Goal: Task Accomplishment & Management: Use online tool/utility

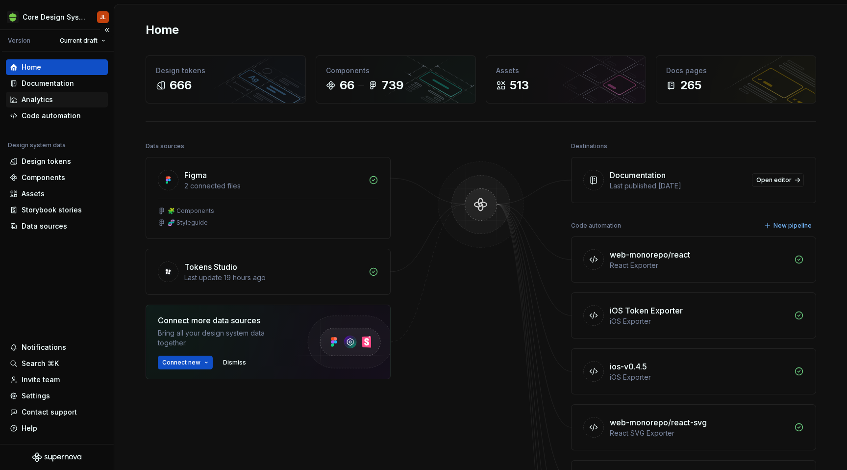
click at [49, 101] on div "Analytics" at bounding box center [37, 100] width 31 height 10
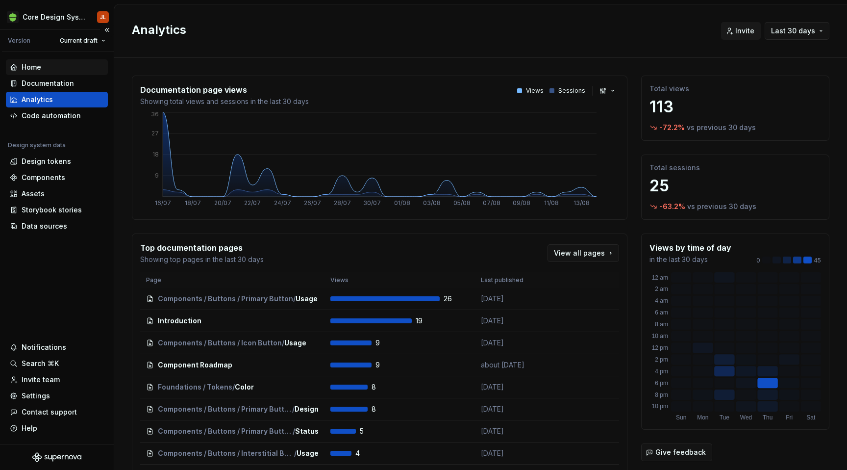
click at [32, 69] on div "Home" at bounding box center [32, 67] width 20 height 10
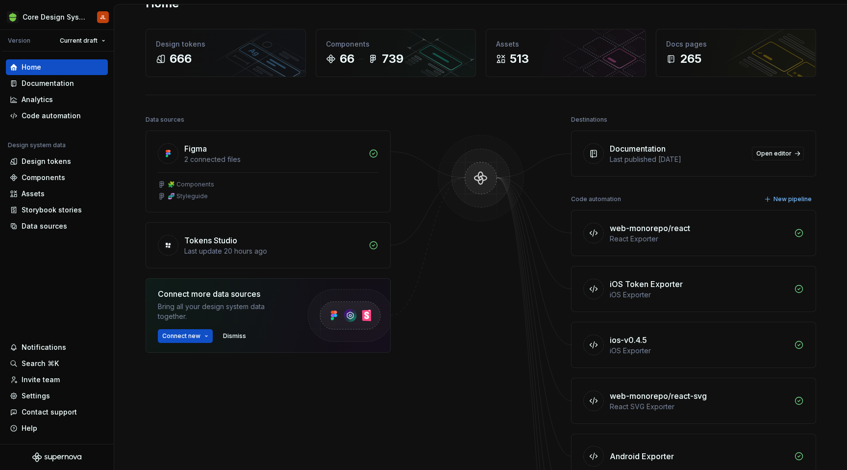
scroll to position [19, 0]
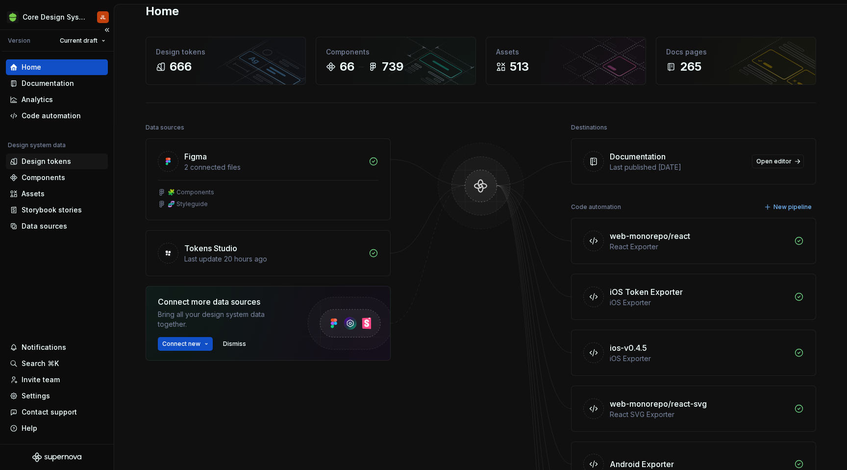
click at [49, 161] on div "Design tokens" at bounding box center [47, 161] width 50 height 10
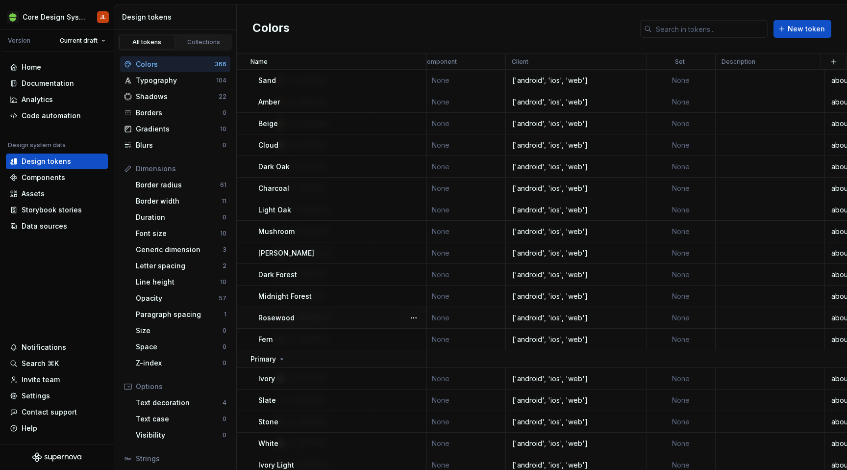
scroll to position [208, 0]
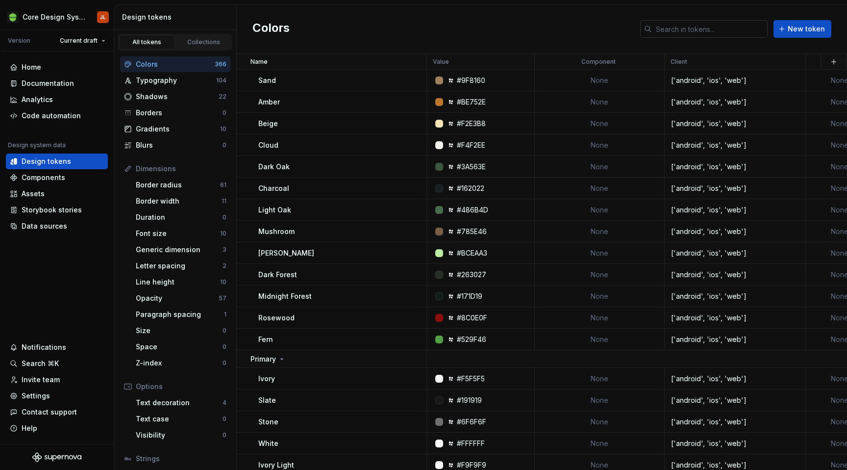
click at [678, 35] on input "text" at bounding box center [710, 29] width 116 height 18
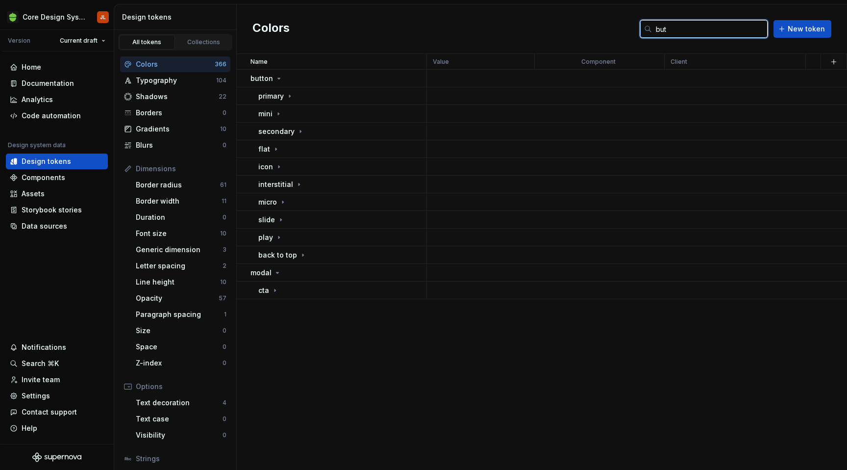
scroll to position [0, 0]
type input "butt"
click at [289, 97] on icon at bounding box center [289, 96] width 1 height 2
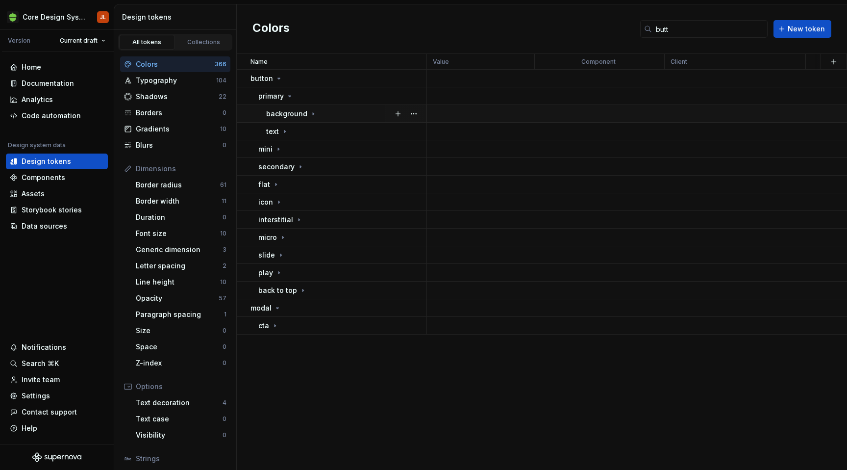
click at [309, 112] on icon at bounding box center [313, 114] width 8 height 8
click at [298, 133] on icon at bounding box center [297, 131] width 8 height 8
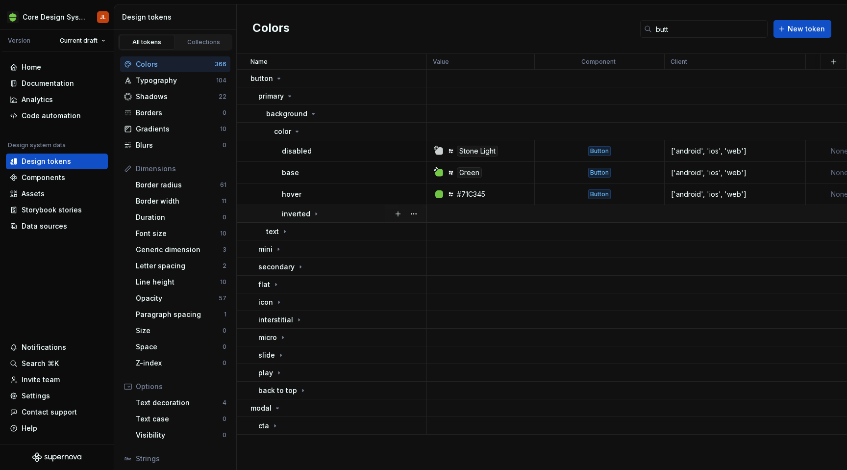
click at [316, 213] on icon at bounding box center [316, 214] width 8 height 8
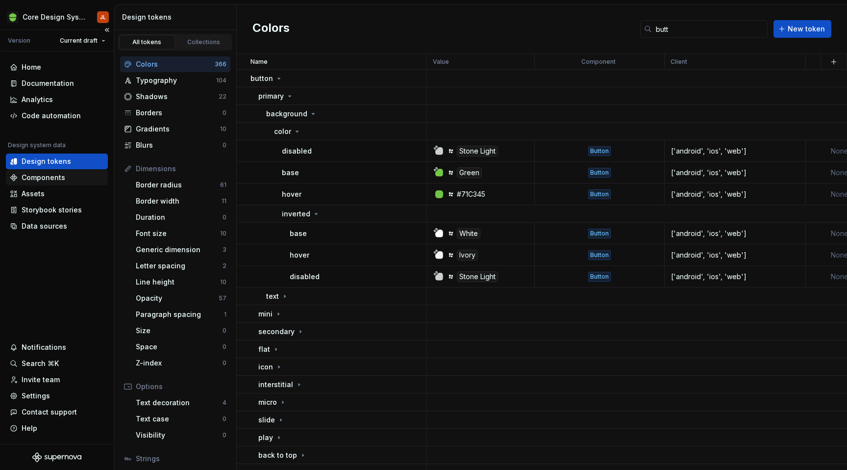
click at [43, 178] on div "Components" at bounding box center [44, 178] width 44 height 10
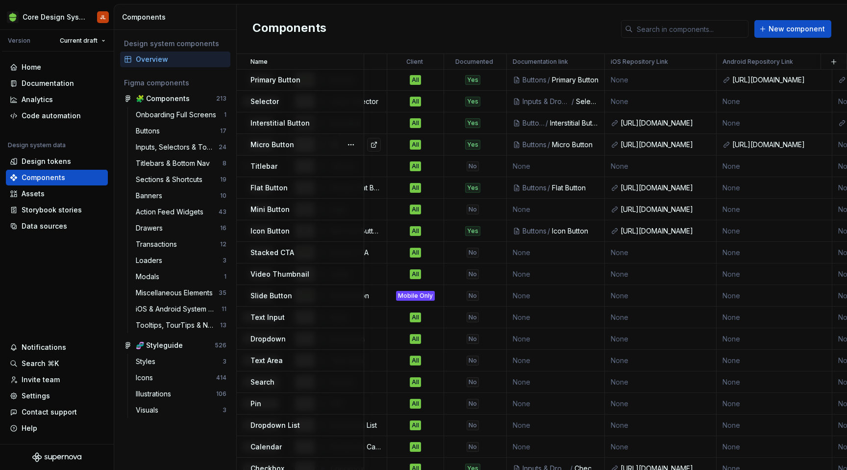
scroll to position [0, 460]
click at [36, 196] on div "Assets" at bounding box center [33, 194] width 23 height 10
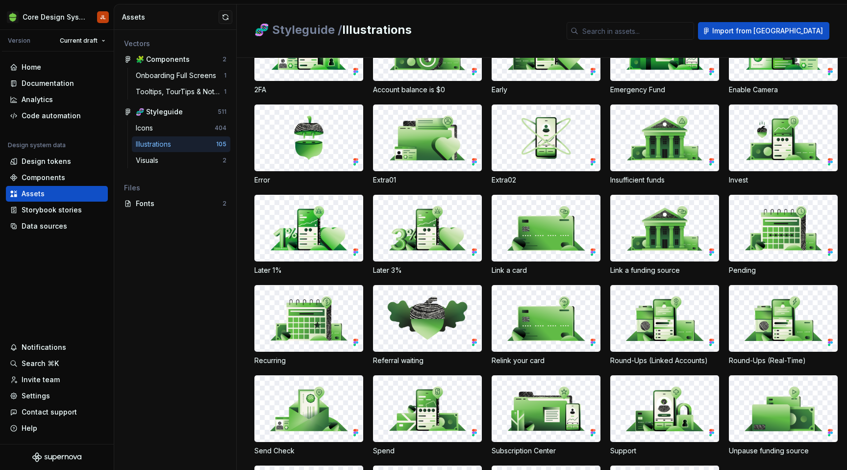
scroll to position [567, 0]
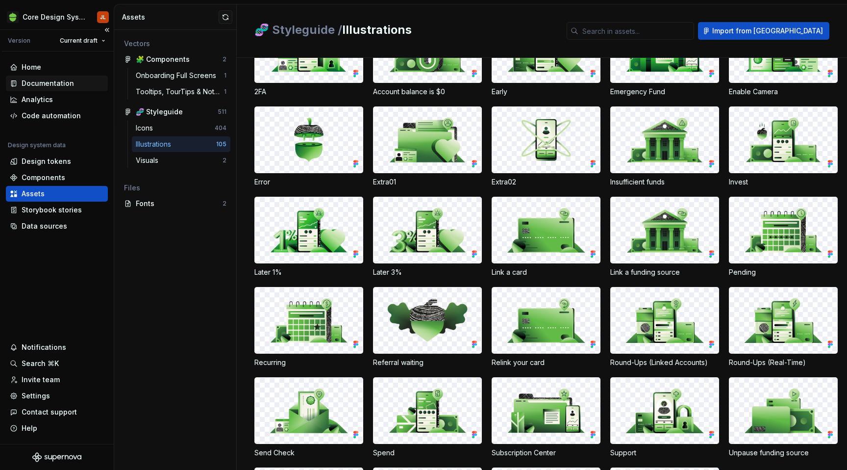
click at [38, 83] on div "Documentation" at bounding box center [48, 83] width 52 height 10
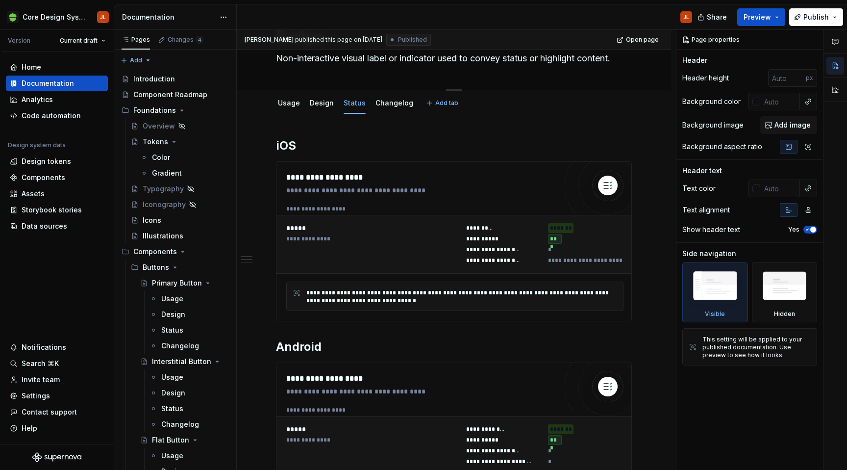
type textarea "*"
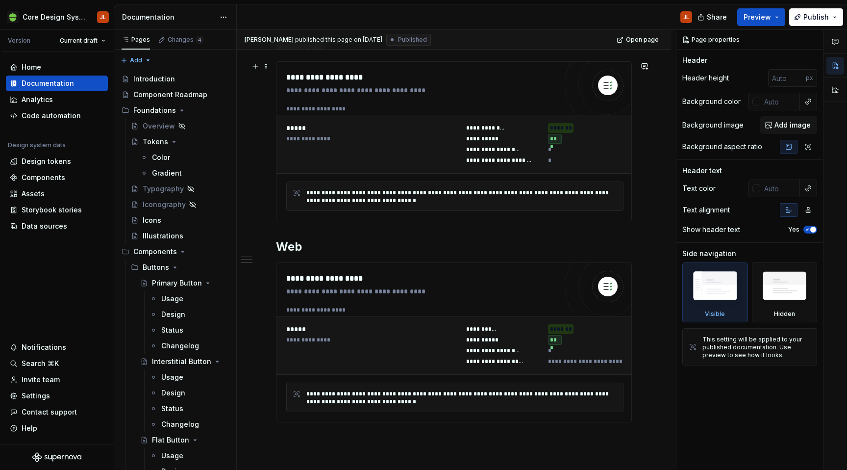
scroll to position [461, 0]
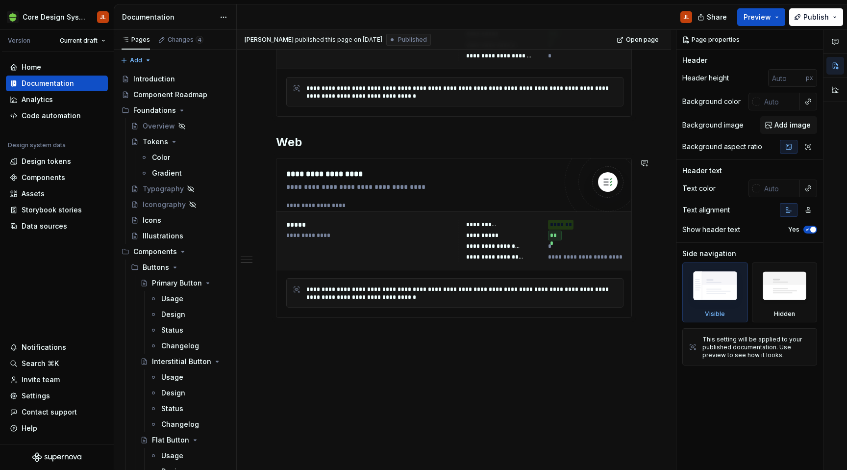
click at [332, 333] on div "**********" at bounding box center [454, 89] width 434 height 761
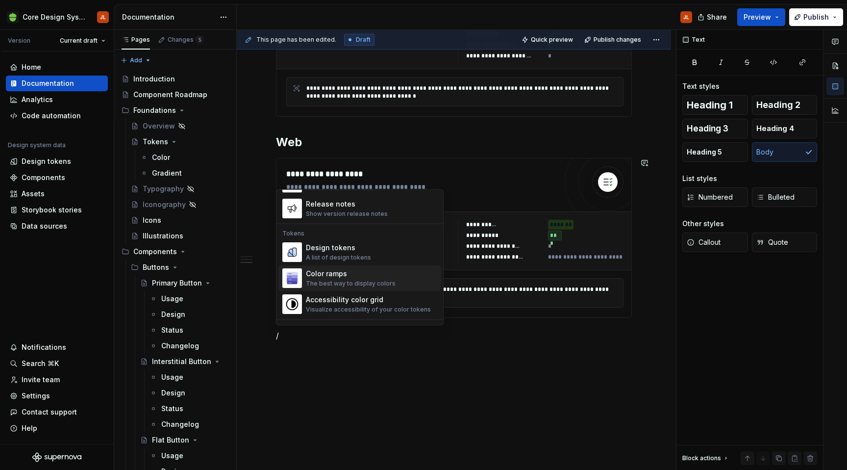
scroll to position [694, 0]
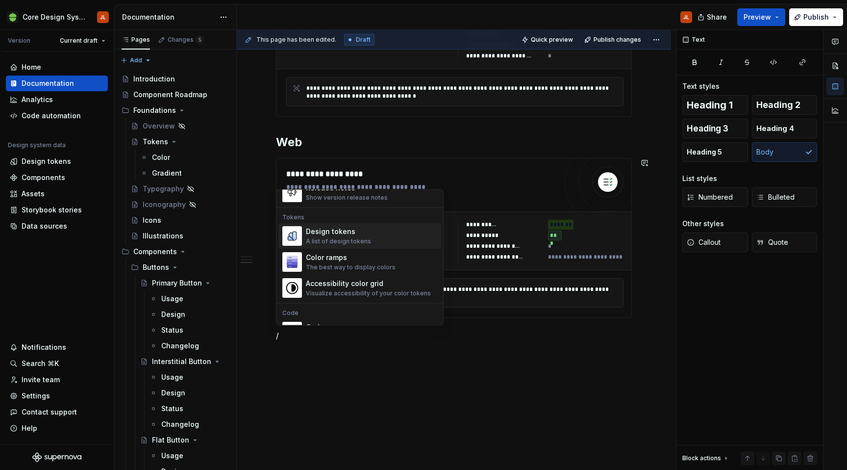
click at [340, 232] on div "Design tokens" at bounding box center [338, 232] width 65 height 10
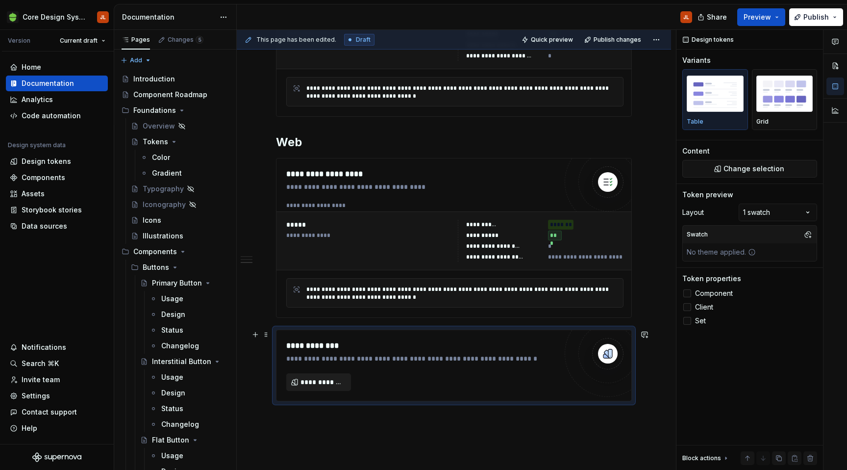
click at [327, 384] on span "**********" at bounding box center [322, 382] width 44 height 10
click at [439, 419] on div "**********" at bounding box center [454, 131] width 434 height 845
click at [663, 385] on div "**********" at bounding box center [454, 131] width 434 height 845
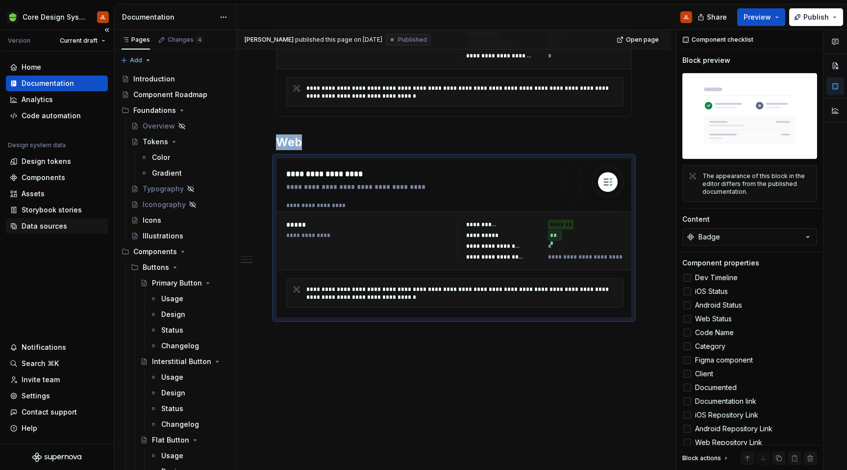
click at [34, 227] on div "Data sources" at bounding box center [45, 226] width 46 height 10
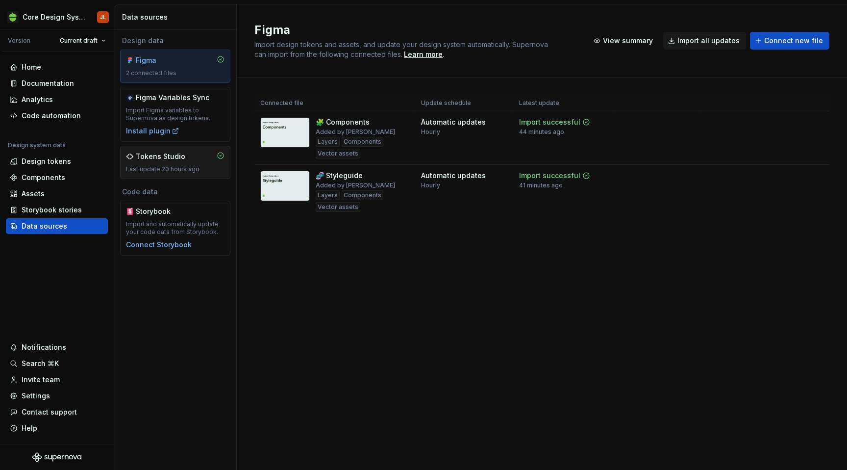
click at [172, 156] on div "Tokens Studio" at bounding box center [161, 156] width 50 height 10
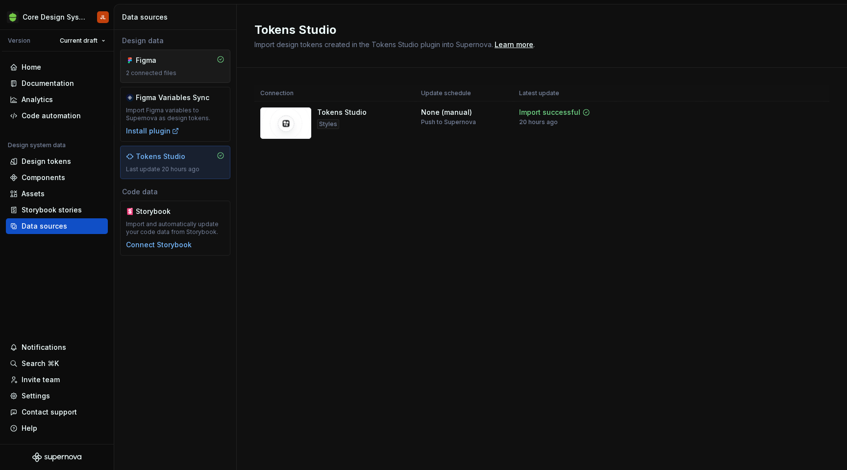
click at [188, 66] on div "Figma 2 connected files" at bounding box center [175, 66] width 99 height 22
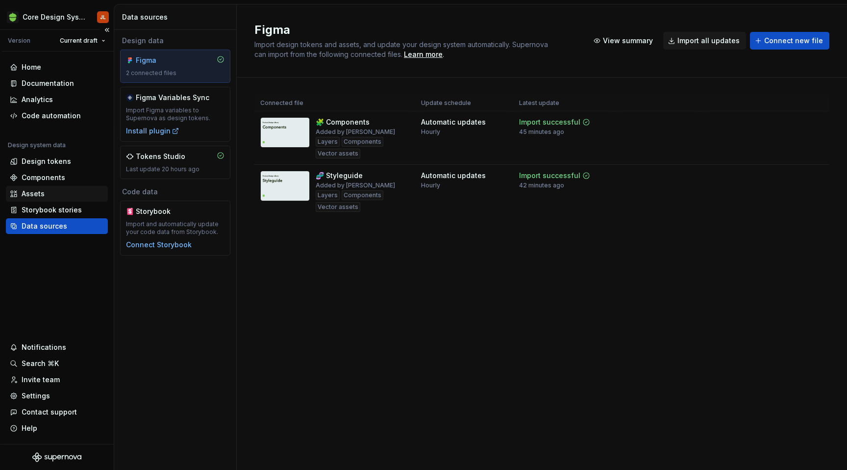
click at [29, 191] on div "Assets" at bounding box center [33, 194] width 23 height 10
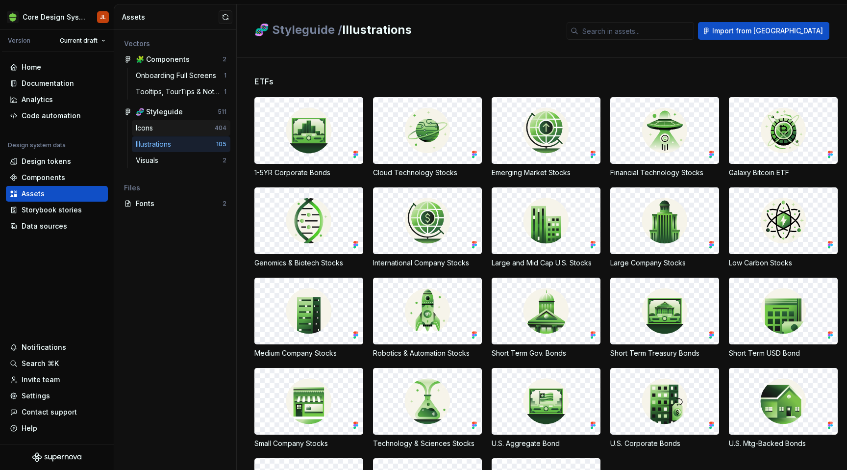
click at [156, 127] on div "Icons" at bounding box center [146, 128] width 21 height 10
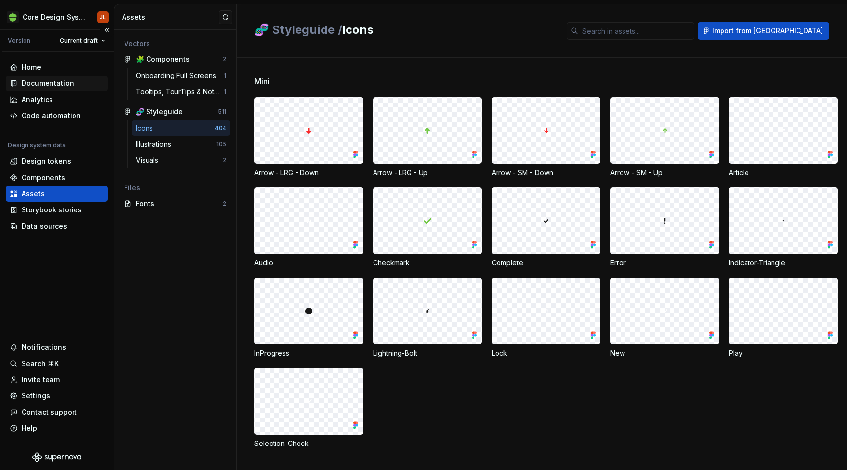
click at [34, 87] on div "Documentation" at bounding box center [48, 83] width 52 height 10
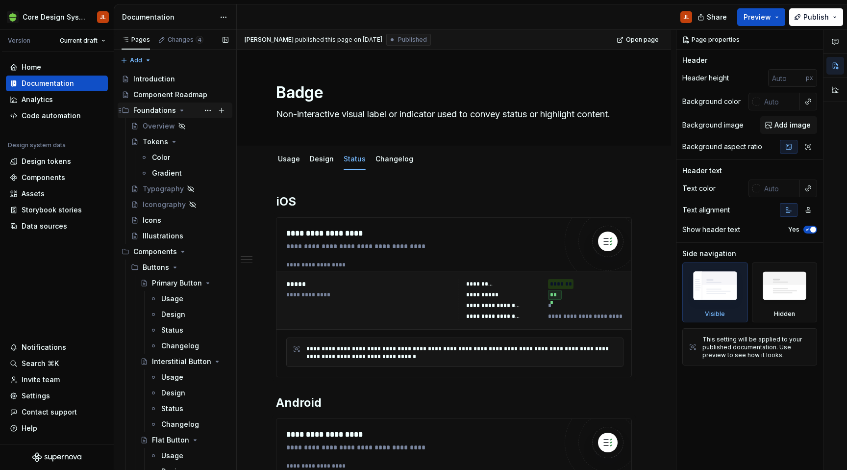
scroll to position [1, 0]
click at [288, 164] on div "Usage" at bounding box center [289, 159] width 22 height 12
click at [289, 160] on link "Usage" at bounding box center [289, 158] width 22 height 8
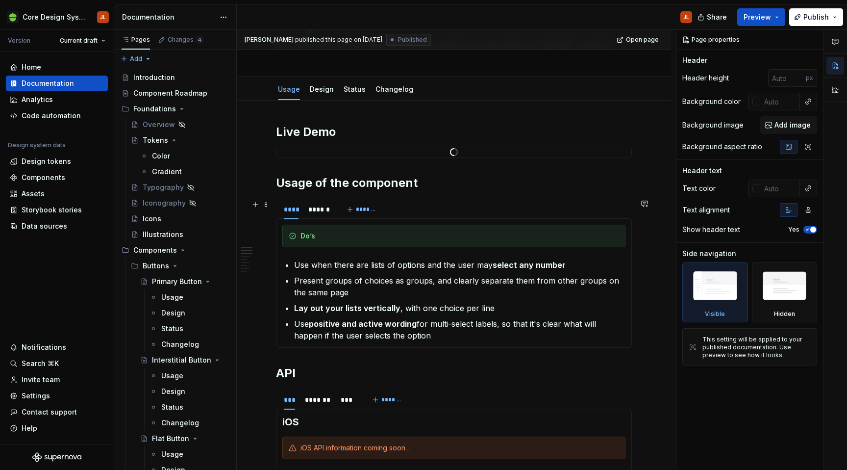
scroll to position [72, 0]
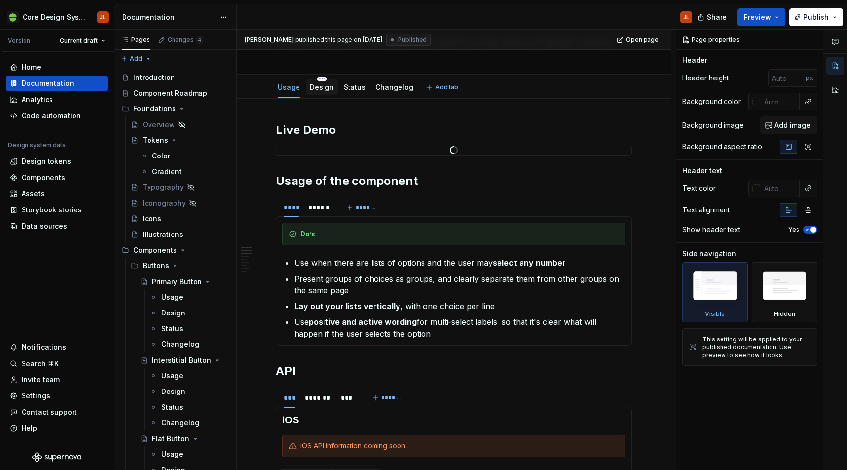
click at [324, 87] on link "Design" at bounding box center [322, 87] width 24 height 8
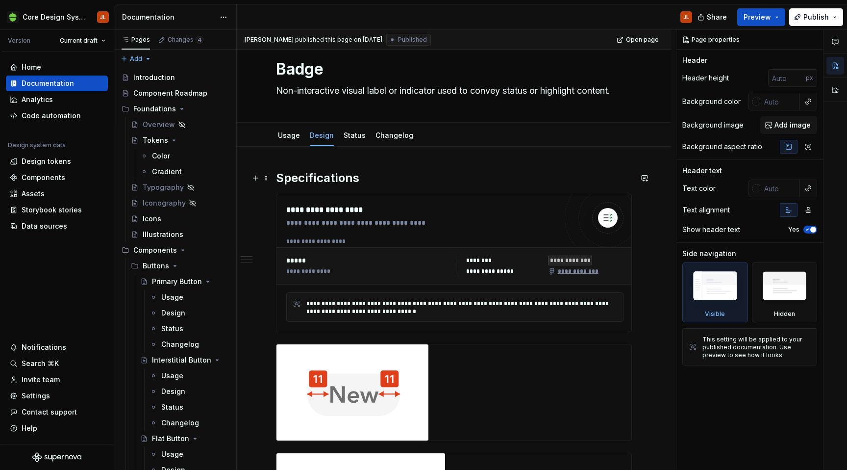
scroll to position [22, 0]
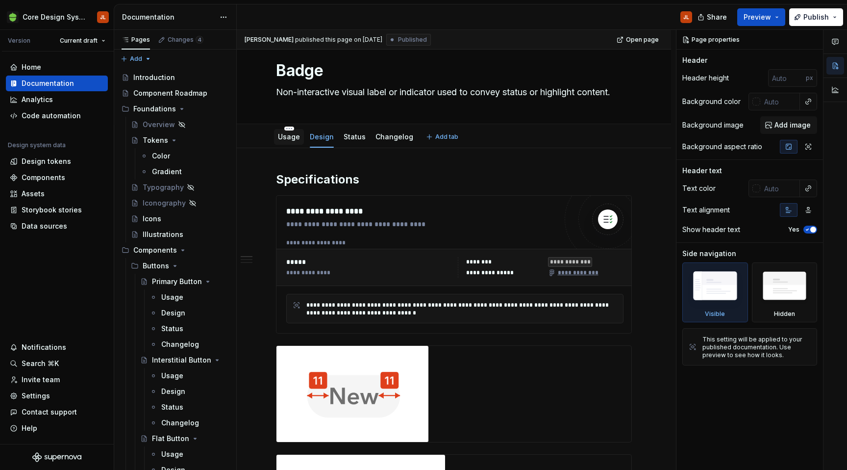
click at [289, 140] on link "Usage" at bounding box center [289, 136] width 22 height 8
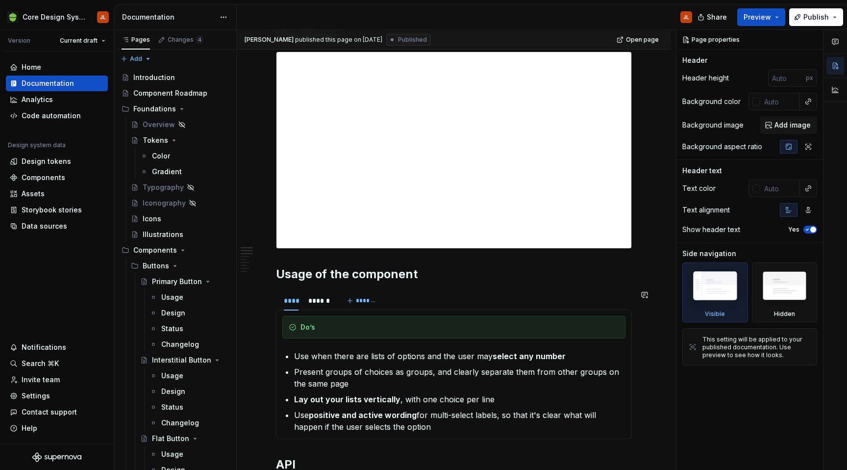
scroll to position [163, 0]
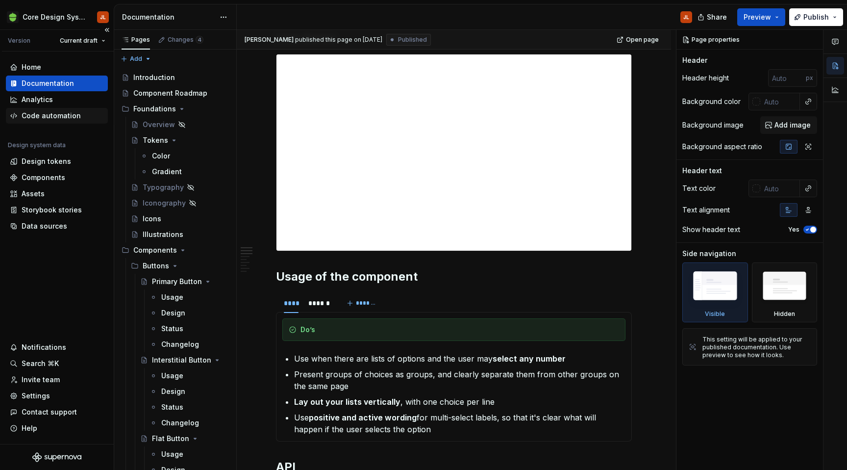
click at [49, 117] on div "Code automation" at bounding box center [51, 116] width 59 height 10
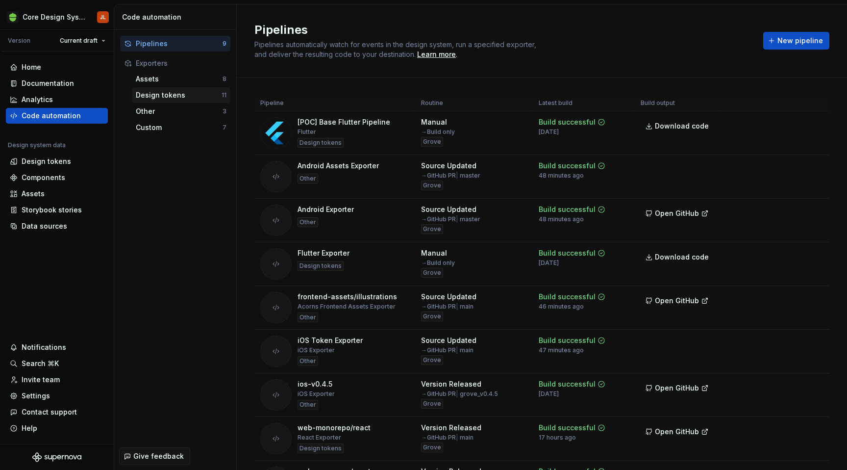
click at [162, 97] on div "Design tokens" at bounding box center [179, 95] width 86 height 10
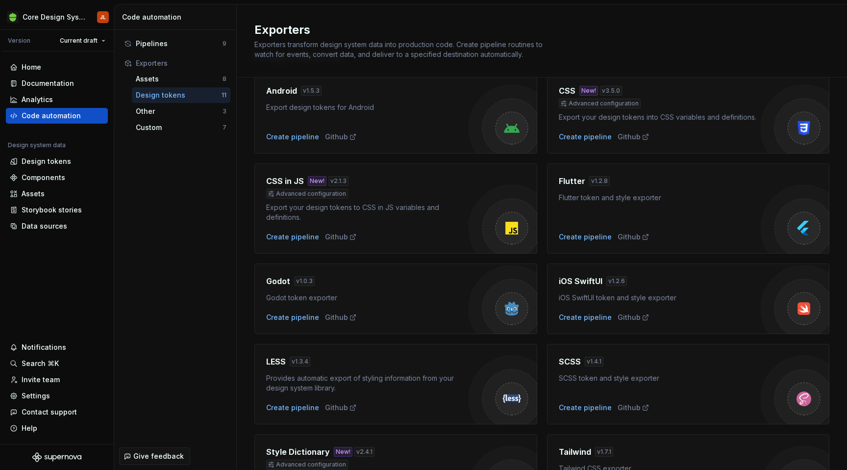
scroll to position [43, 0]
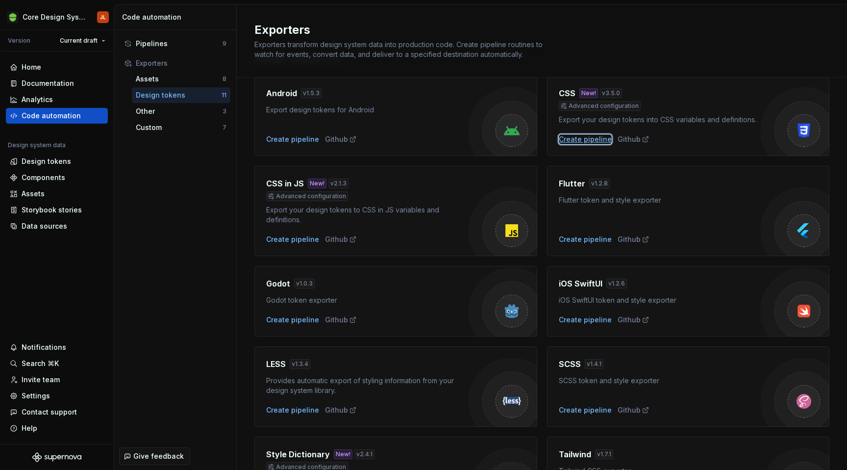
click at [592, 141] on div "Create pipeline" at bounding box center [585, 139] width 53 height 10
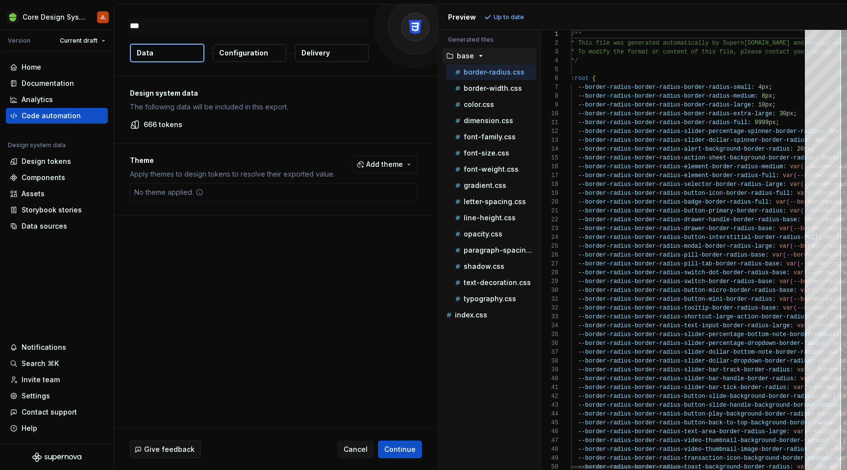
type textarea "*"
click at [473, 316] on p "index.css" at bounding box center [471, 315] width 32 height 8
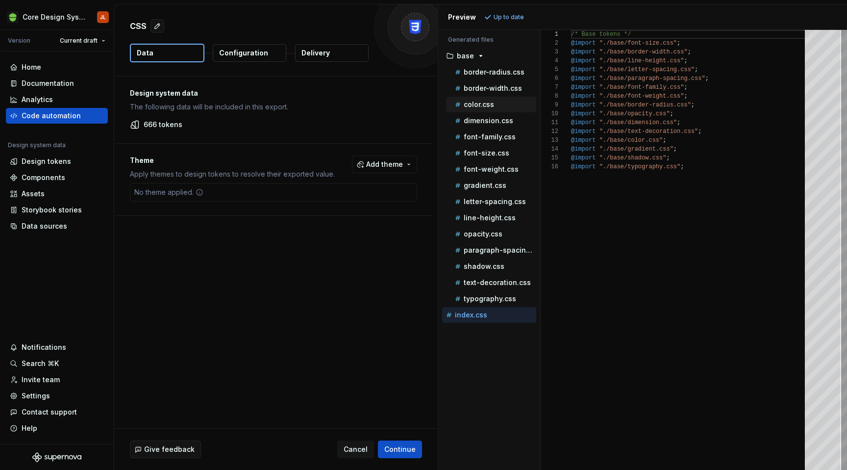
click at [487, 105] on p "color.css" at bounding box center [479, 104] width 30 height 8
type textarea "**********"
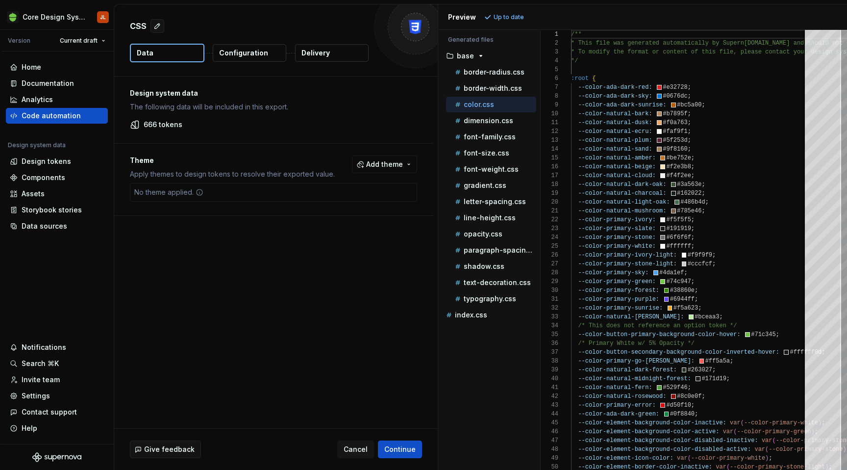
click at [248, 56] on p "Configuration" at bounding box center [243, 53] width 49 height 10
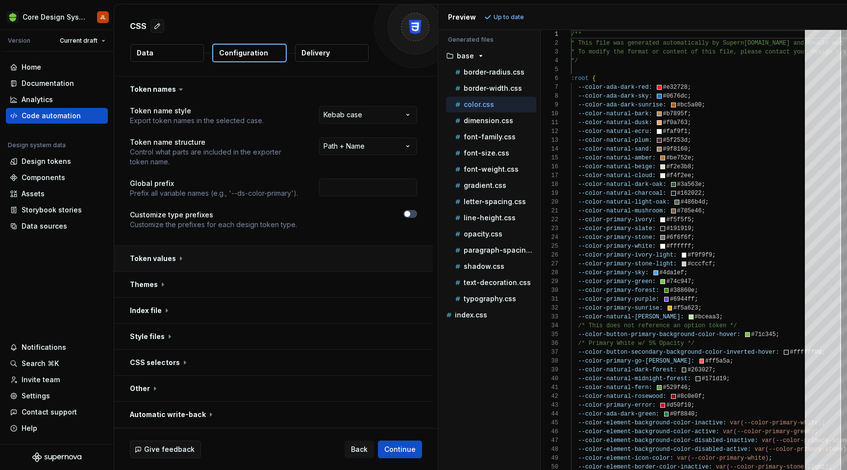
click at [178, 259] on button "button" at bounding box center [273, 258] width 319 height 25
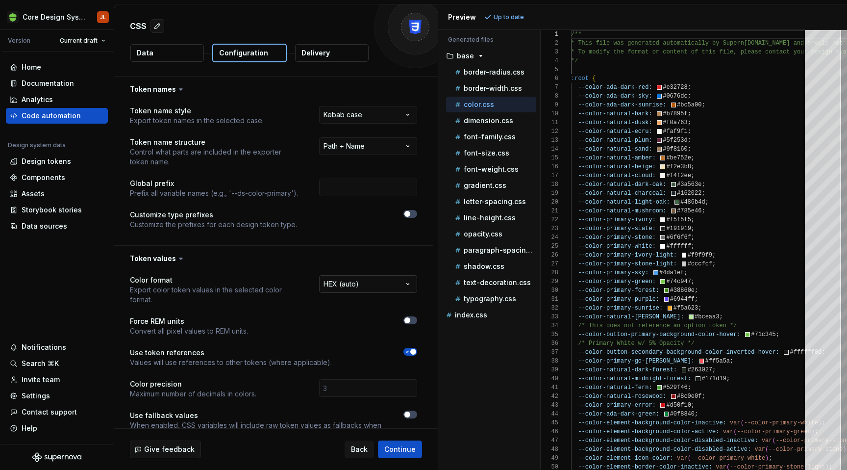
click at [415, 283] on html "**********" at bounding box center [423, 235] width 847 height 470
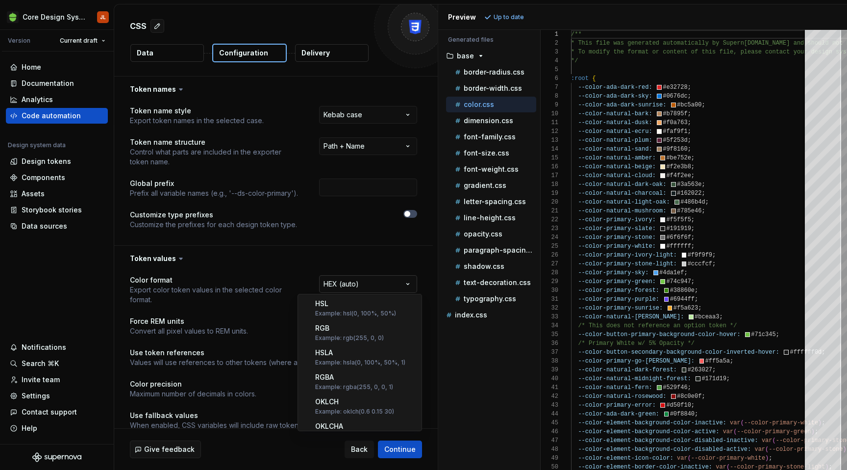
scroll to position [192, 0]
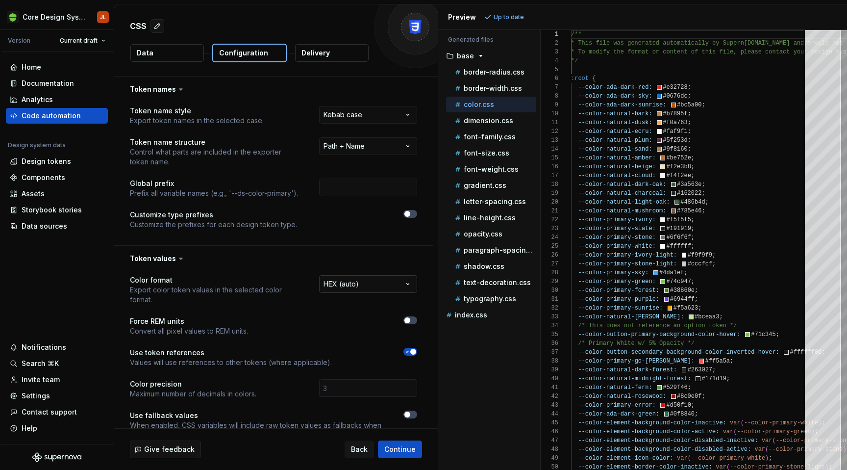
click at [415, 283] on html "**********" at bounding box center [423, 235] width 847 height 470
click at [179, 262] on icon at bounding box center [181, 258] width 10 height 10
click at [179, 259] on icon at bounding box center [181, 258] width 10 height 10
click at [328, 55] on p "Delivery" at bounding box center [315, 53] width 28 height 10
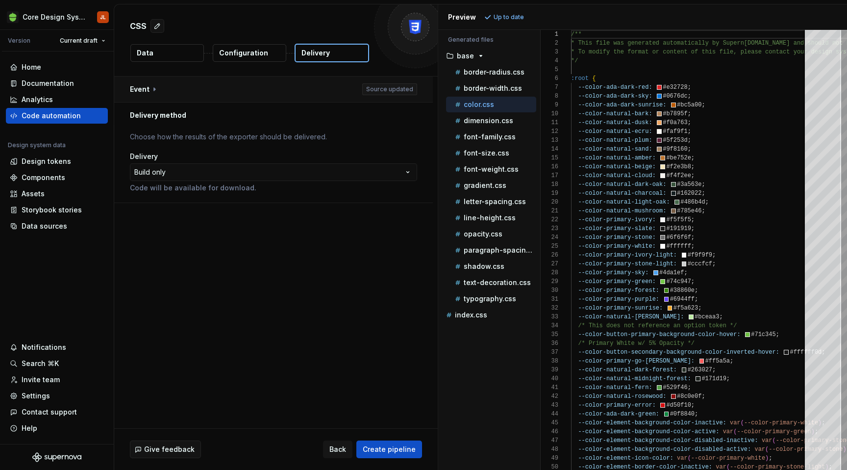
click at [155, 86] on button "button" at bounding box center [273, 88] width 319 height 25
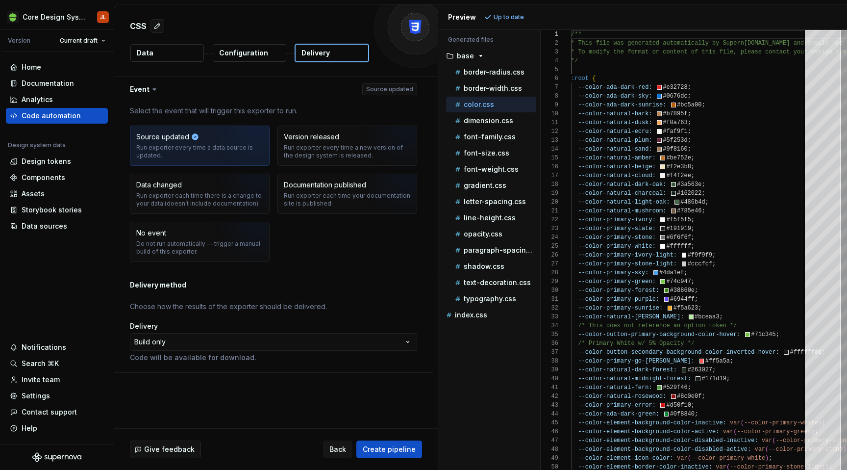
click at [262, 308] on p "Choose how the results of the exporter should be delivered." at bounding box center [273, 306] width 287 height 10
click at [266, 346] on html "**********" at bounding box center [423, 235] width 847 height 470
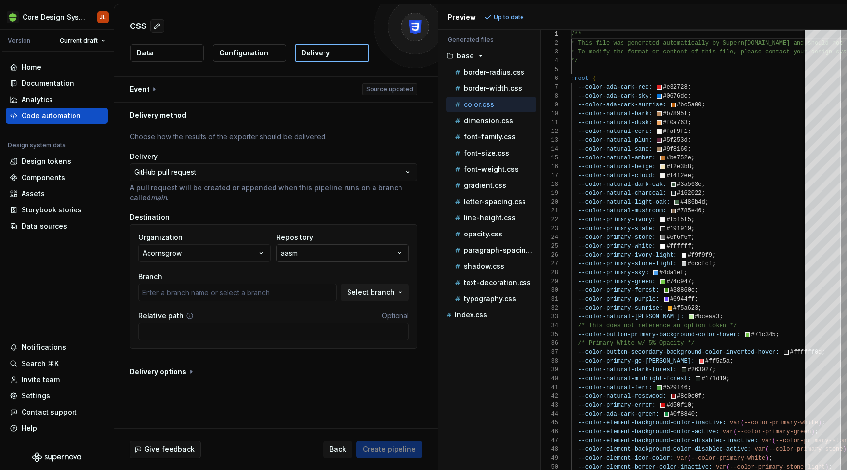
click at [404, 254] on icon "button" at bounding box center [400, 253] width 10 height 10
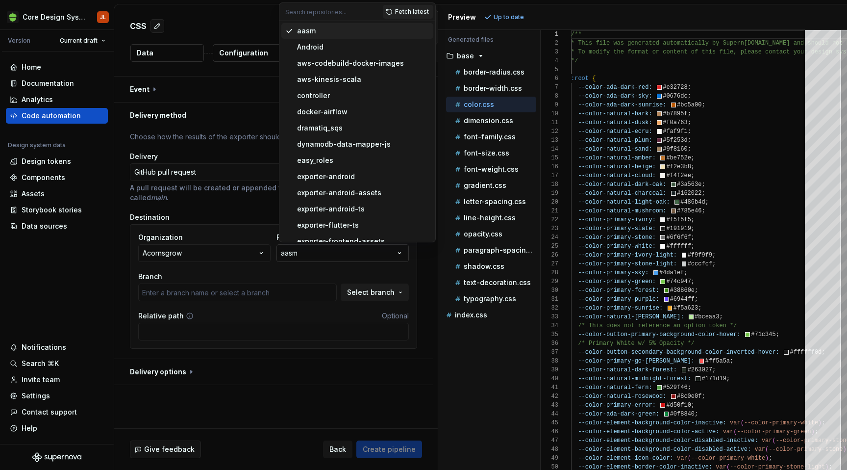
type input "gh-pages"
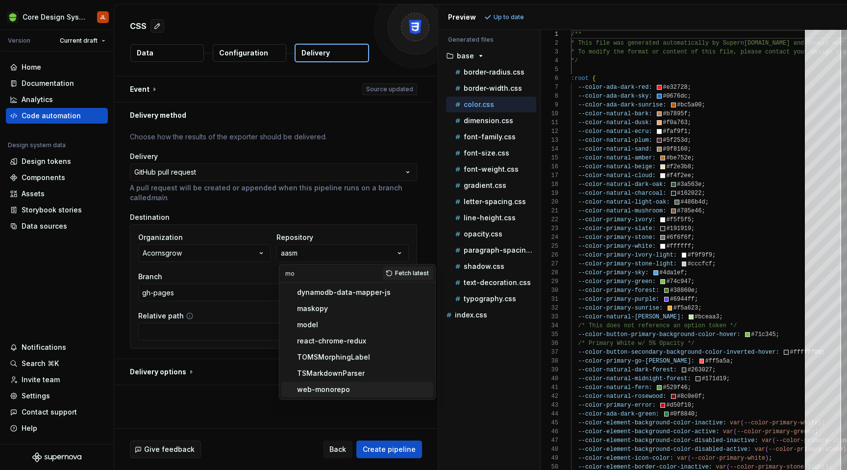
type input "mo"
click at [351, 391] on div "web-monorepo" at bounding box center [363, 389] width 132 height 10
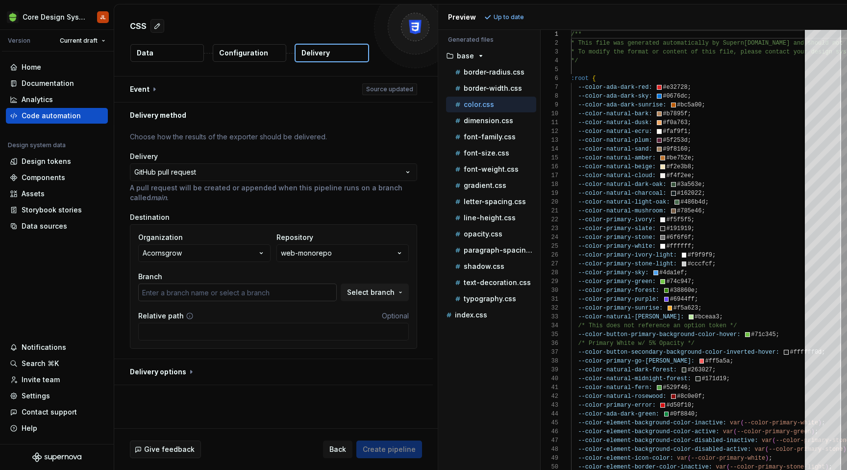
type input "cds-174/dollar-slider"
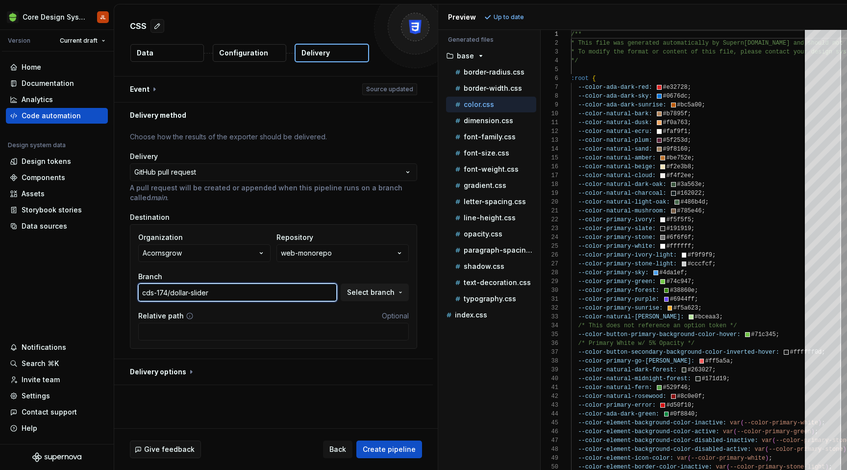
click at [277, 293] on input "cds-174/dollar-slider" at bounding box center [237, 292] width 199 height 18
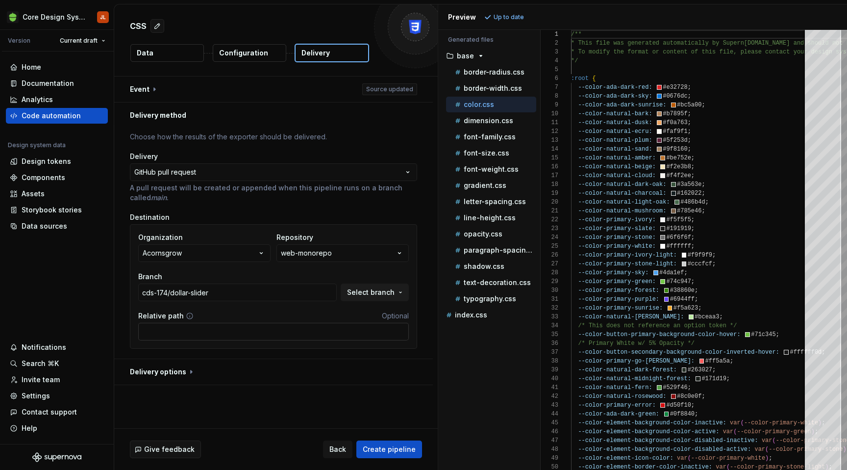
click at [253, 327] on input "Relative path" at bounding box center [273, 332] width 271 height 18
click at [324, 382] on button "button" at bounding box center [273, 371] width 319 height 25
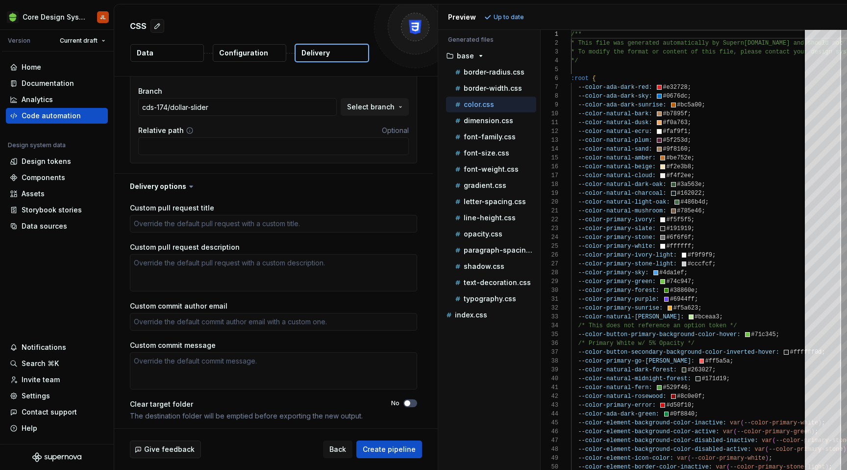
scroll to position [188, 0]
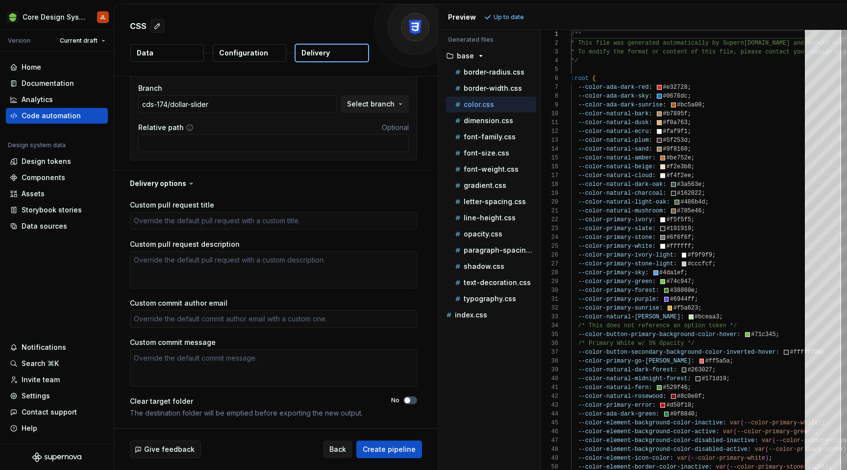
click at [344, 447] on span "Back" at bounding box center [337, 449] width 17 height 10
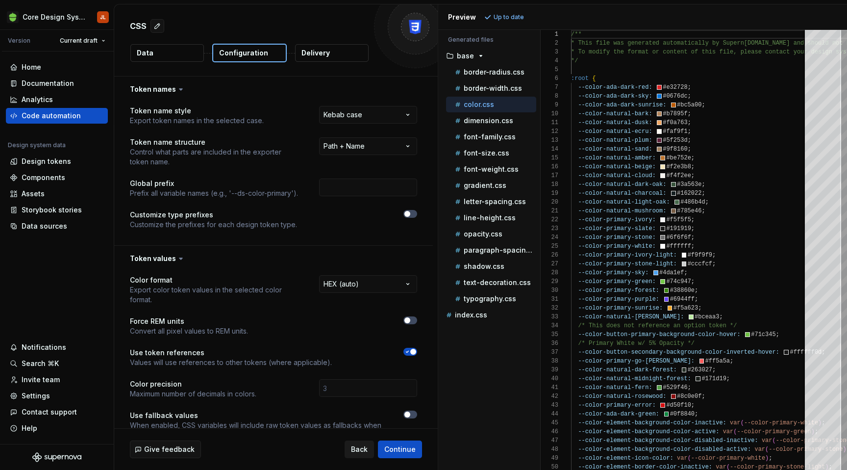
click at [359, 454] on button "Back" at bounding box center [359, 449] width 29 height 18
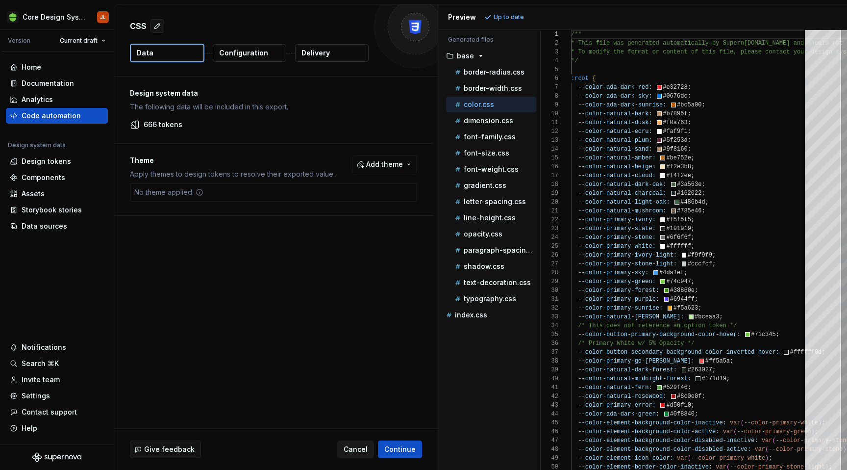
click at [359, 454] on button "Cancel" at bounding box center [355, 449] width 37 height 18
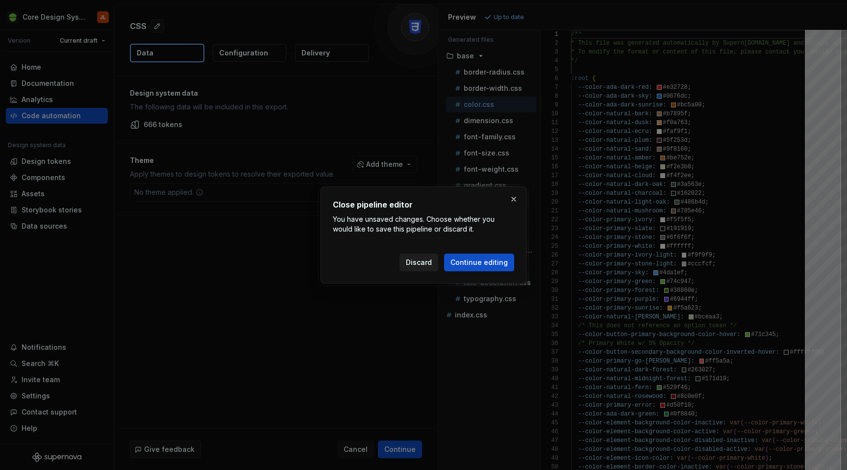
click at [425, 260] on span "Discard" at bounding box center [419, 262] width 26 height 10
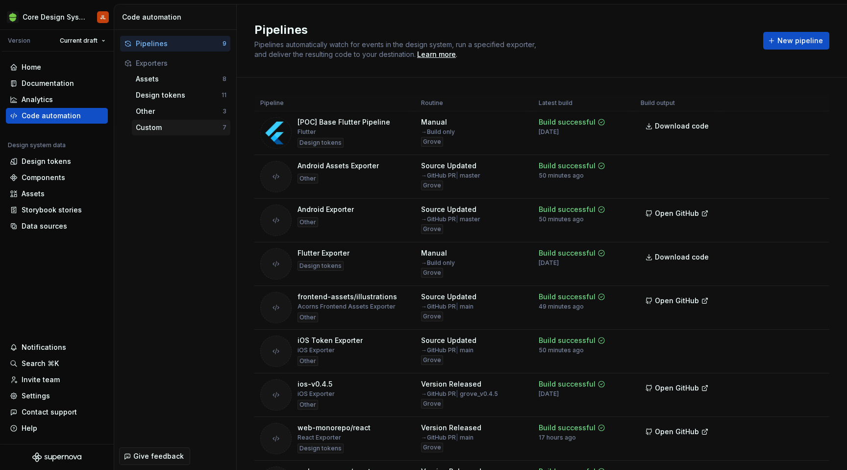
click at [181, 129] on div "Custom" at bounding box center [179, 128] width 87 height 10
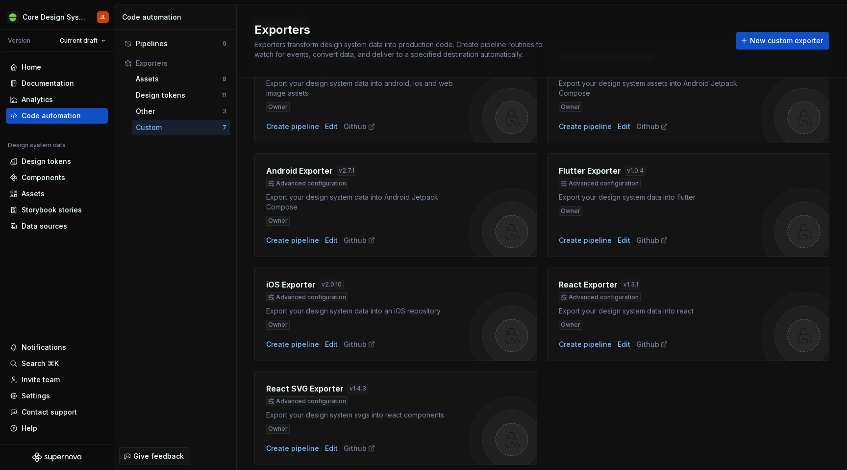
scroll to position [88, 0]
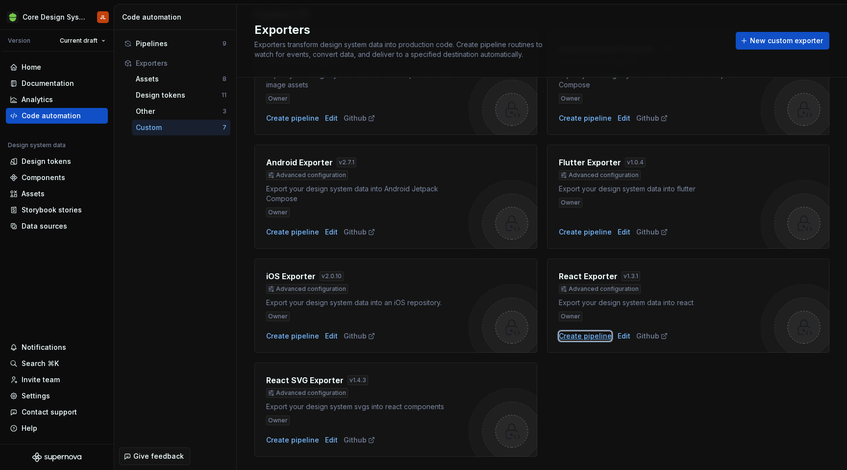
click at [597, 338] on div "Create pipeline" at bounding box center [585, 336] width 53 height 10
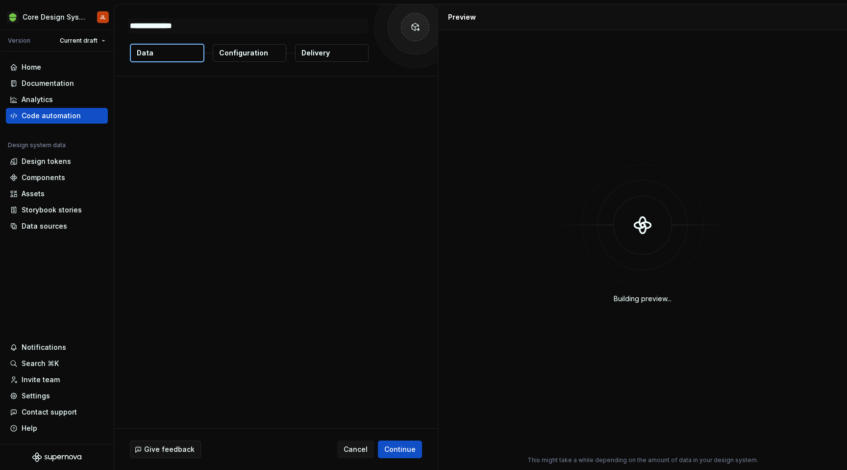
type textarea "*"
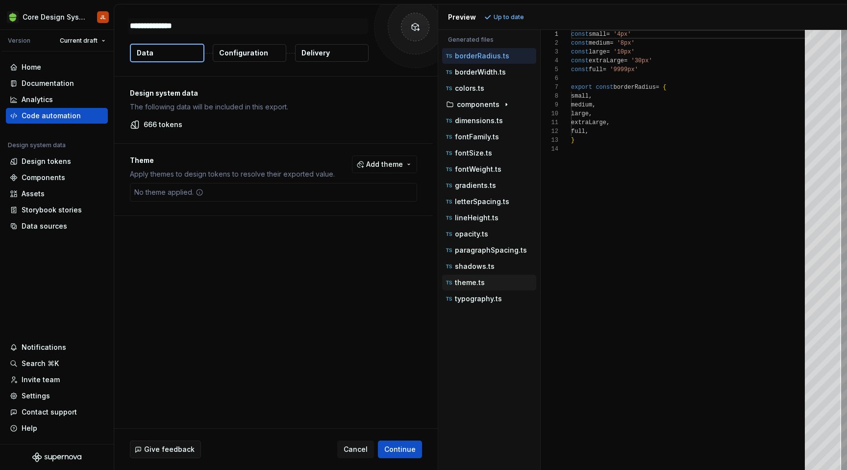
click at [479, 284] on p "theme.ts" at bounding box center [470, 282] width 30 height 8
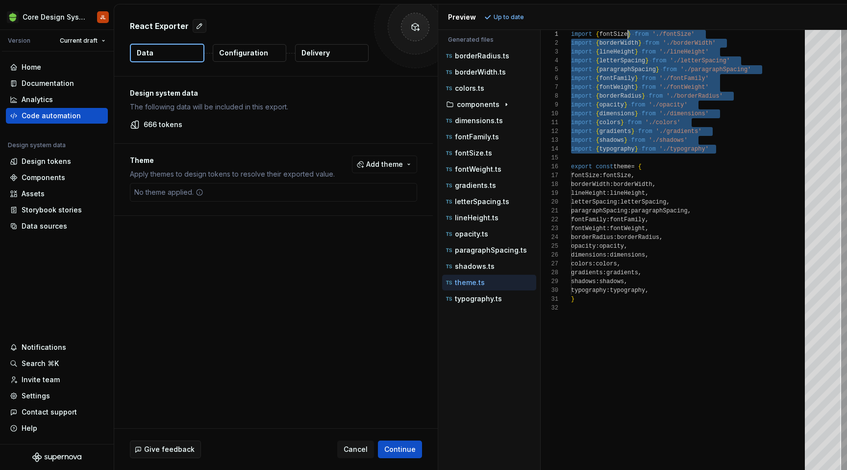
scroll to position [0, 53]
drag, startPoint x: 722, startPoint y: 149, endPoint x: 625, endPoint y: 34, distance: 150.3
click at [625, 34] on div "import { fontSize } from './fontSize' import { borderWidth } from './borderWidt…" at bounding box center [691, 250] width 240 height 440
click at [471, 87] on p "colors.ts" at bounding box center [469, 88] width 29 height 8
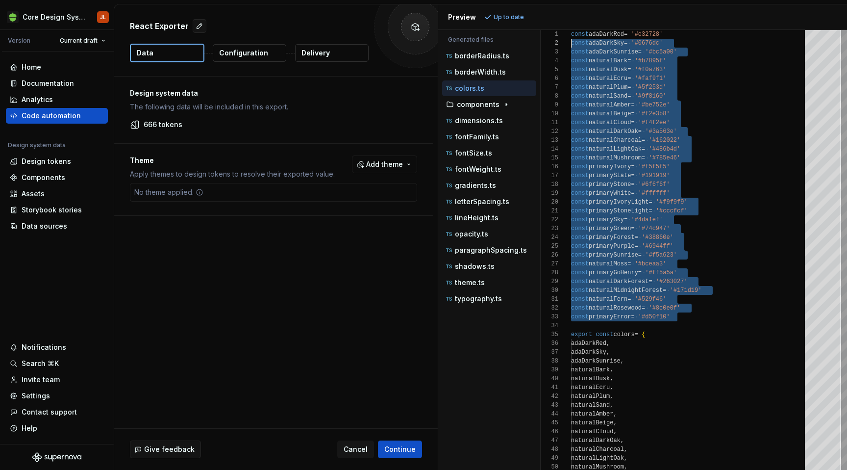
scroll to position [0, 0]
drag, startPoint x: 682, startPoint y: 316, endPoint x: 569, endPoint y: 36, distance: 301.5
click at [571, 36] on div "const adaDarkRed = '#e32728' const adaDarkSky = '#0676dc' const adaDarkSunrise …" at bounding box center [691, 339] width 240 height 618
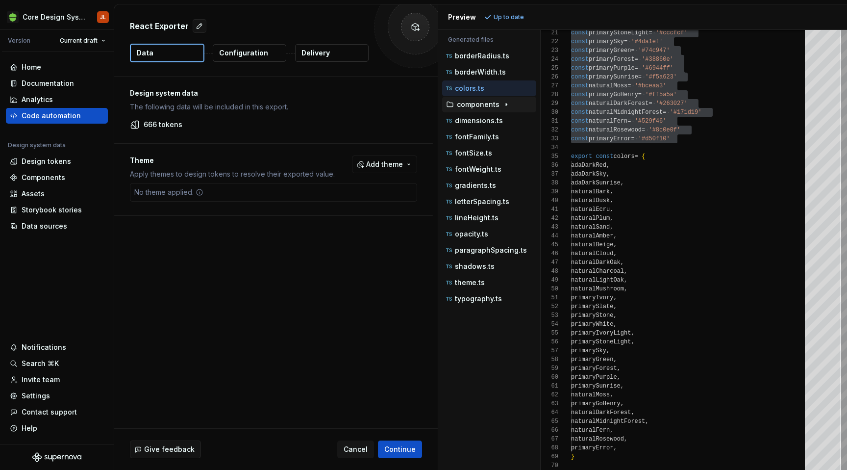
click at [506, 104] on icon "button" at bounding box center [506, 104] width 8 height 8
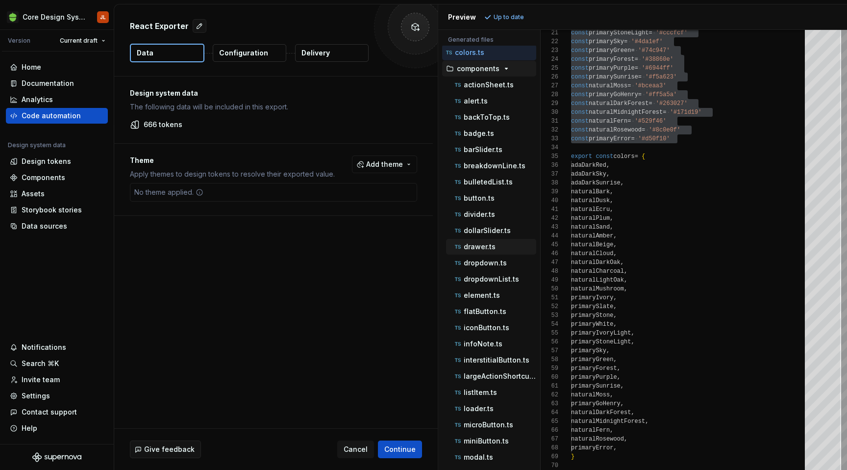
scroll to position [40, 0]
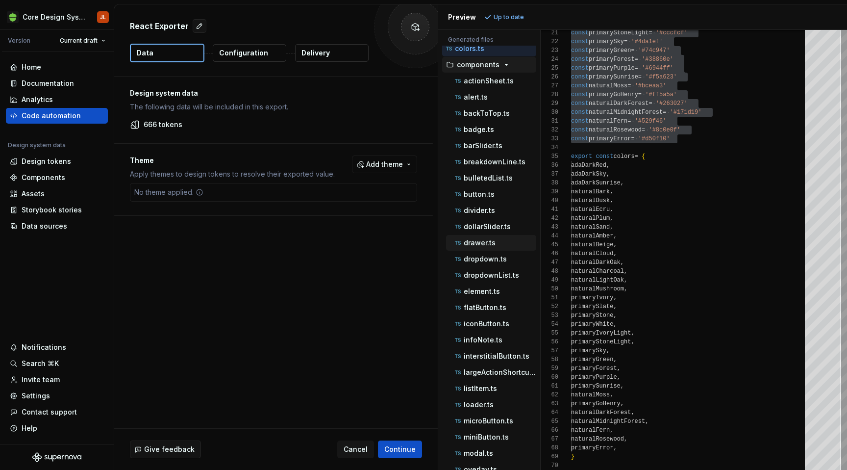
click at [484, 245] on p "drawer.ts" at bounding box center [480, 243] width 32 height 8
type textarea "**********"
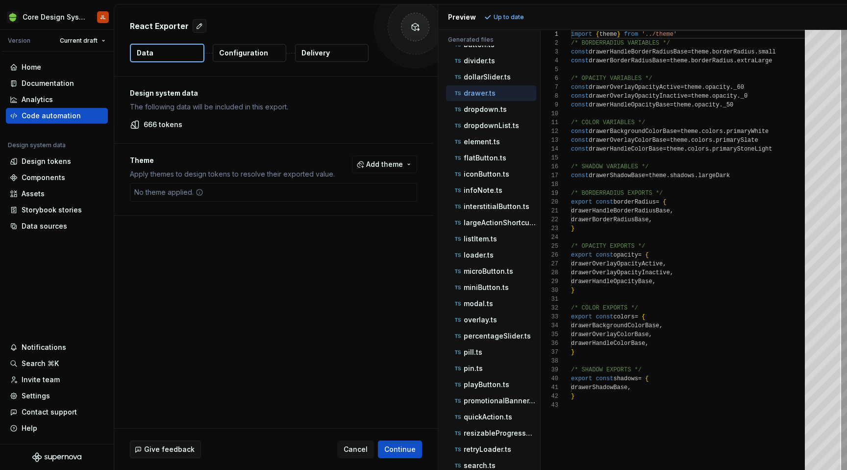
scroll to position [185, 0]
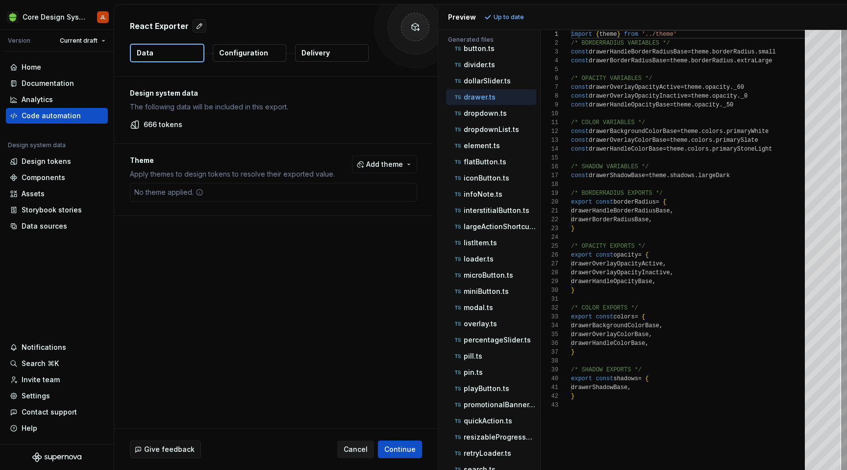
click at [363, 447] on span "Cancel" at bounding box center [356, 449] width 24 height 10
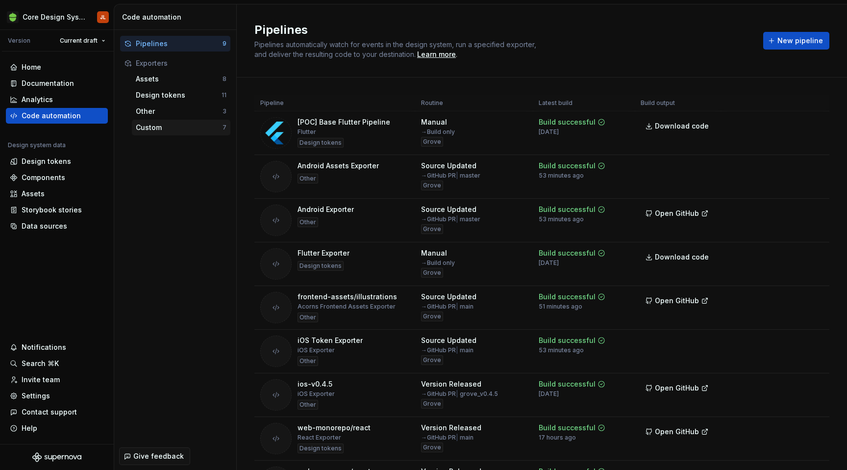
click at [168, 126] on div "Custom" at bounding box center [179, 128] width 87 height 10
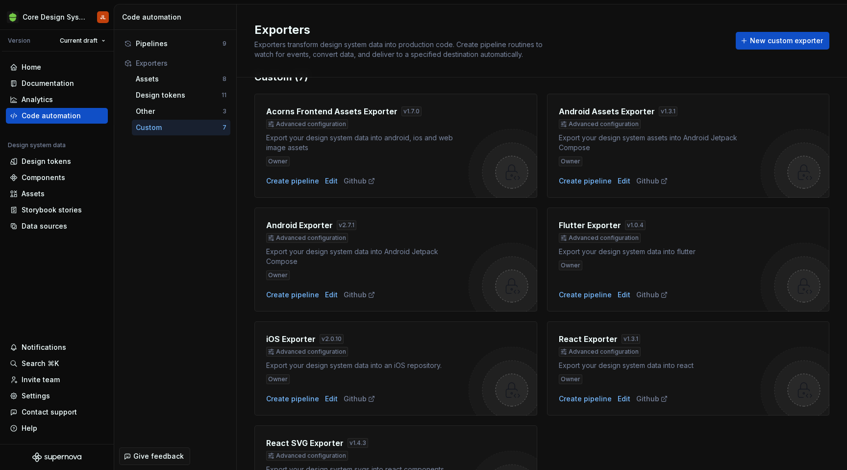
scroll to position [36, 0]
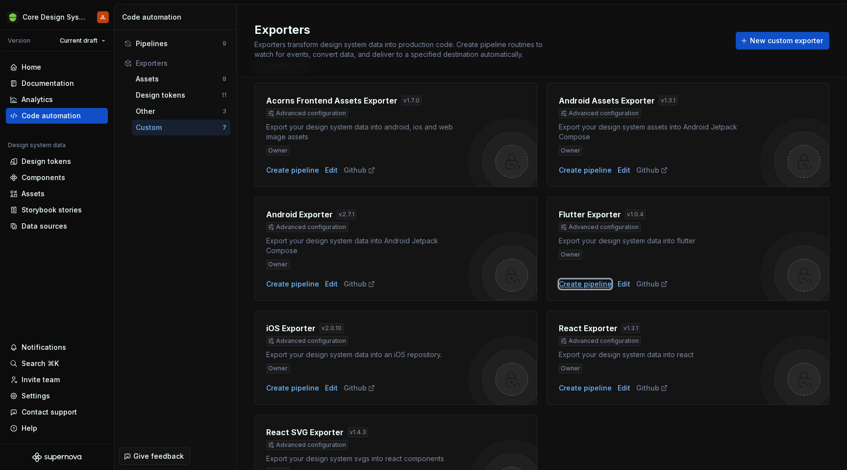
click at [588, 284] on div "Create pipeline" at bounding box center [585, 284] width 53 height 10
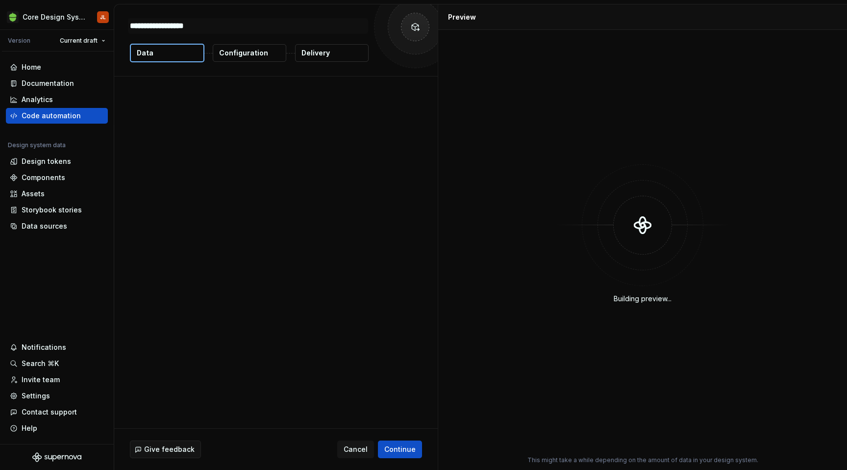
type textarea "*"
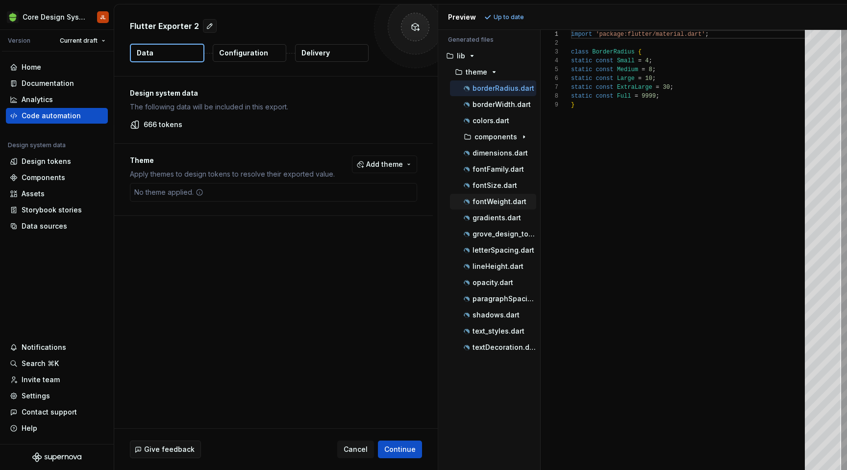
click at [503, 202] on p "fontWeight.dart" at bounding box center [500, 202] width 54 height 8
type textarea "**********"
click at [360, 450] on span "Cancel" at bounding box center [356, 449] width 24 height 10
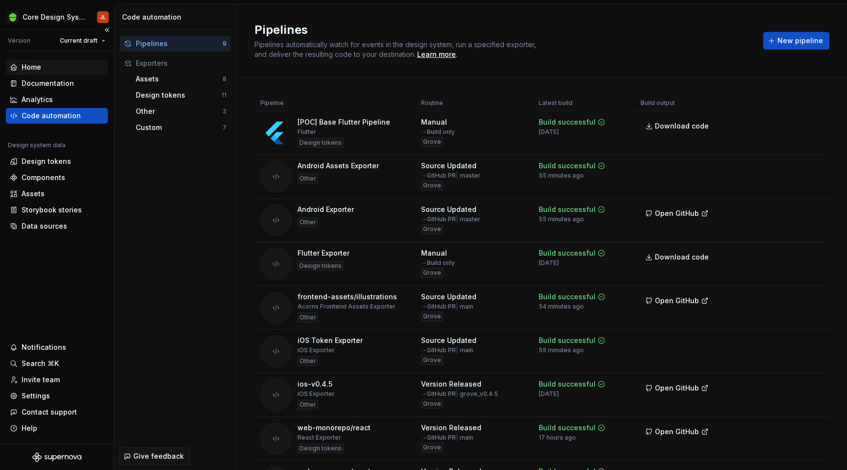
click at [29, 64] on div "Home" at bounding box center [32, 67] width 20 height 10
